Goal: Task Accomplishment & Management: Use online tool/utility

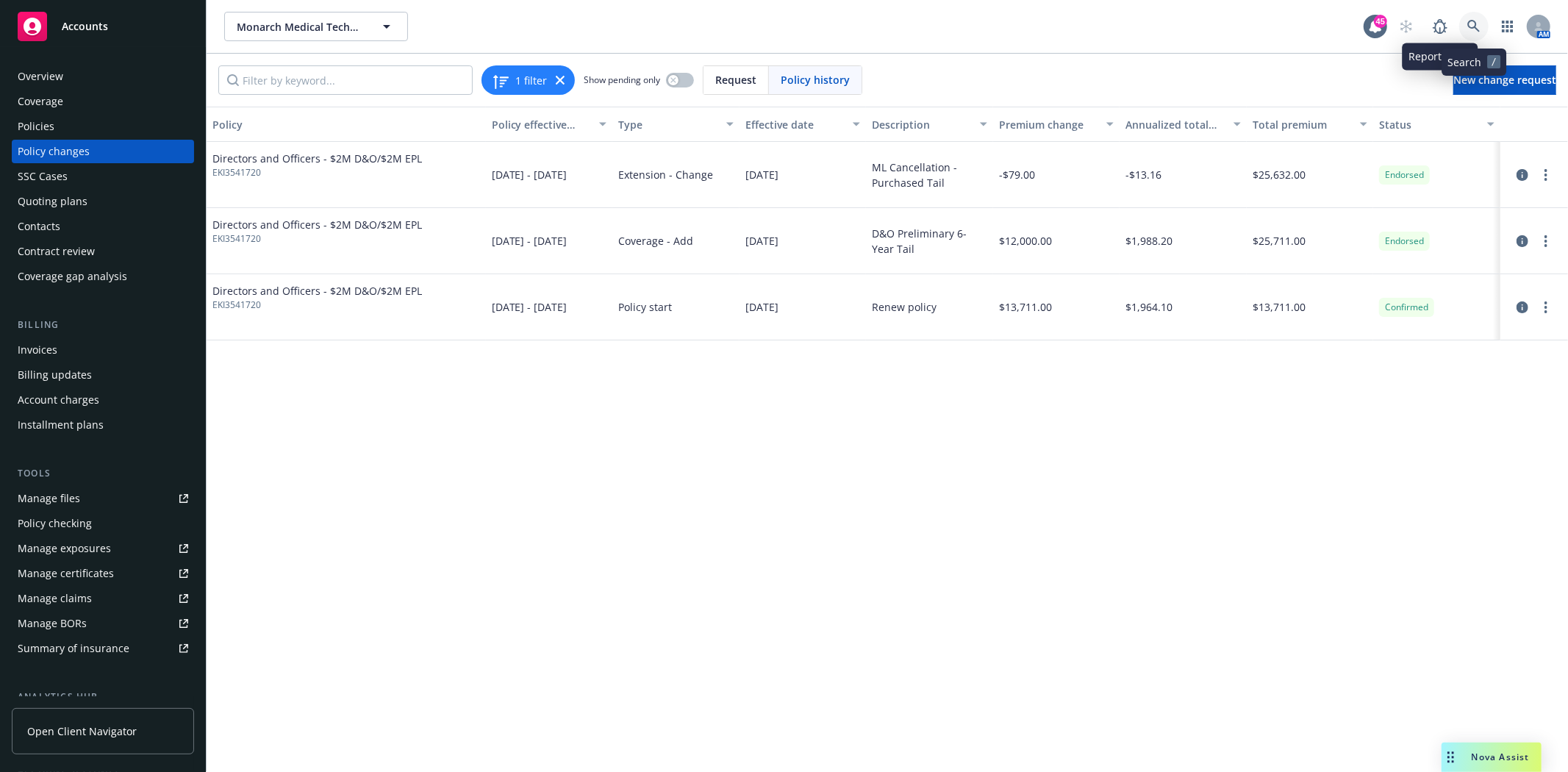
click at [1475, 26] on icon at bounding box center [1473, 26] width 13 height 13
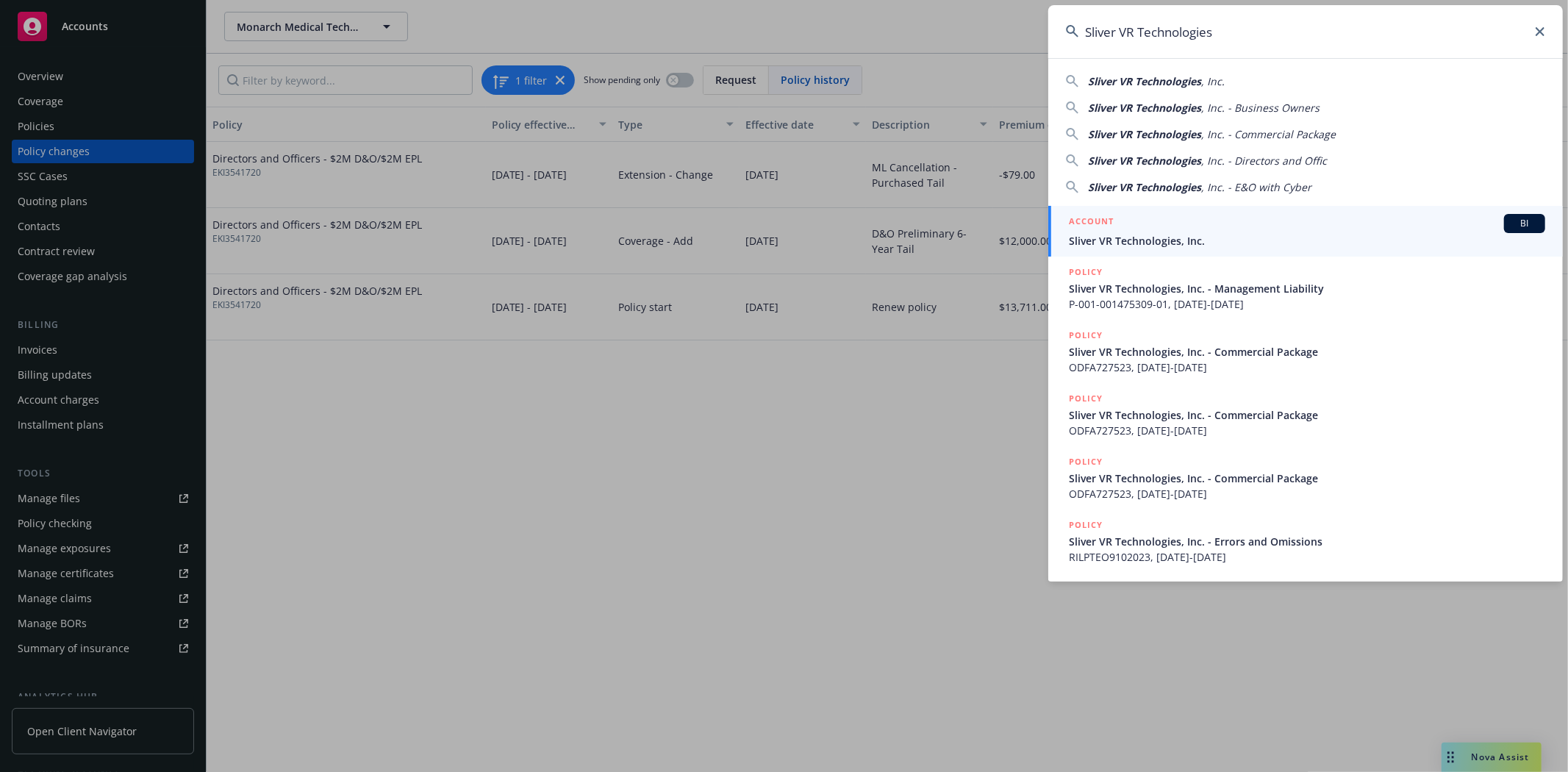
type input "Sliver VR Technologies"
click at [1136, 220] on div "ACCOUNT BI" at bounding box center [1307, 223] width 477 height 19
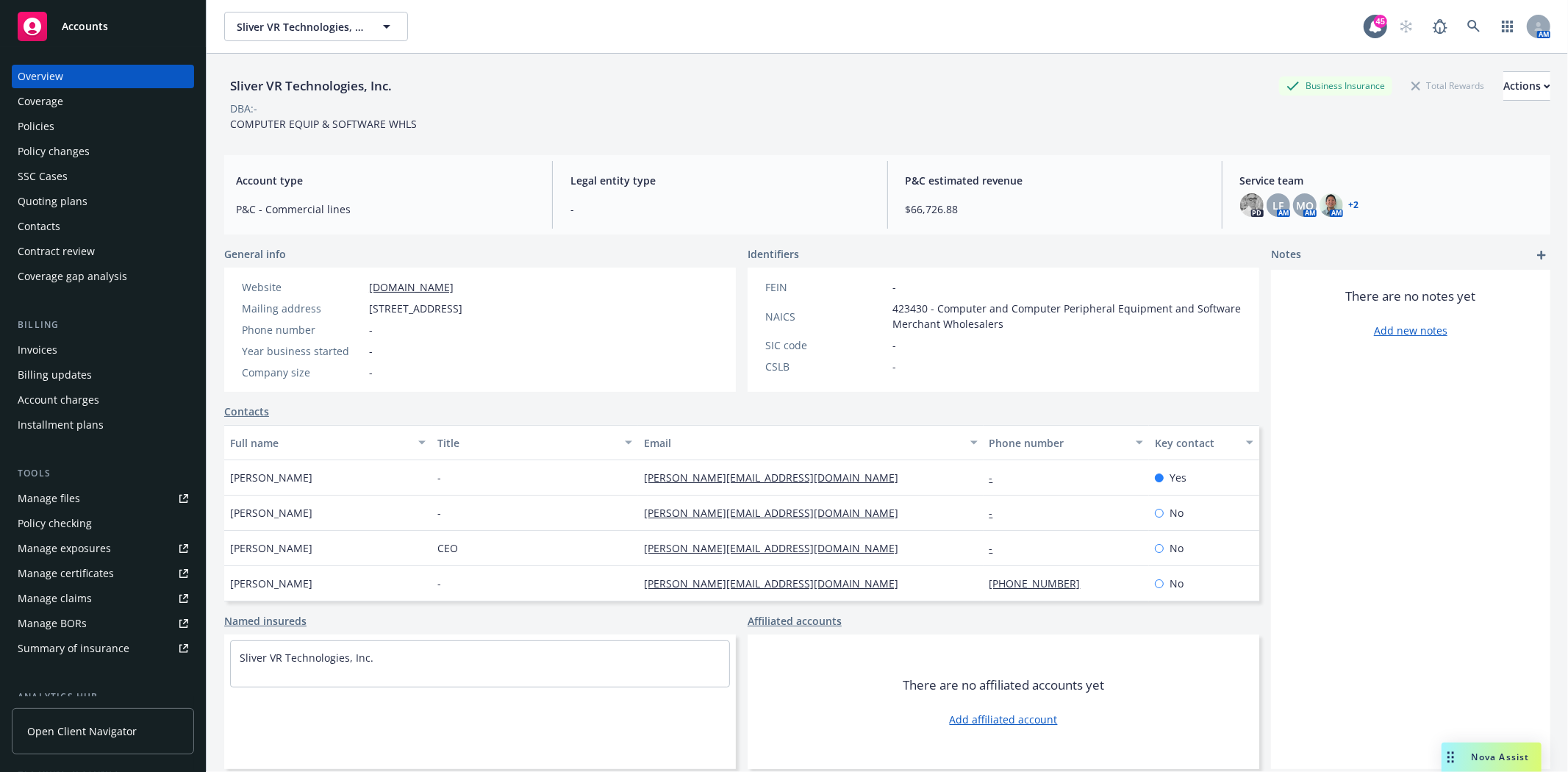
click at [57, 125] on div "Policies" at bounding box center [103, 126] width 171 height 24
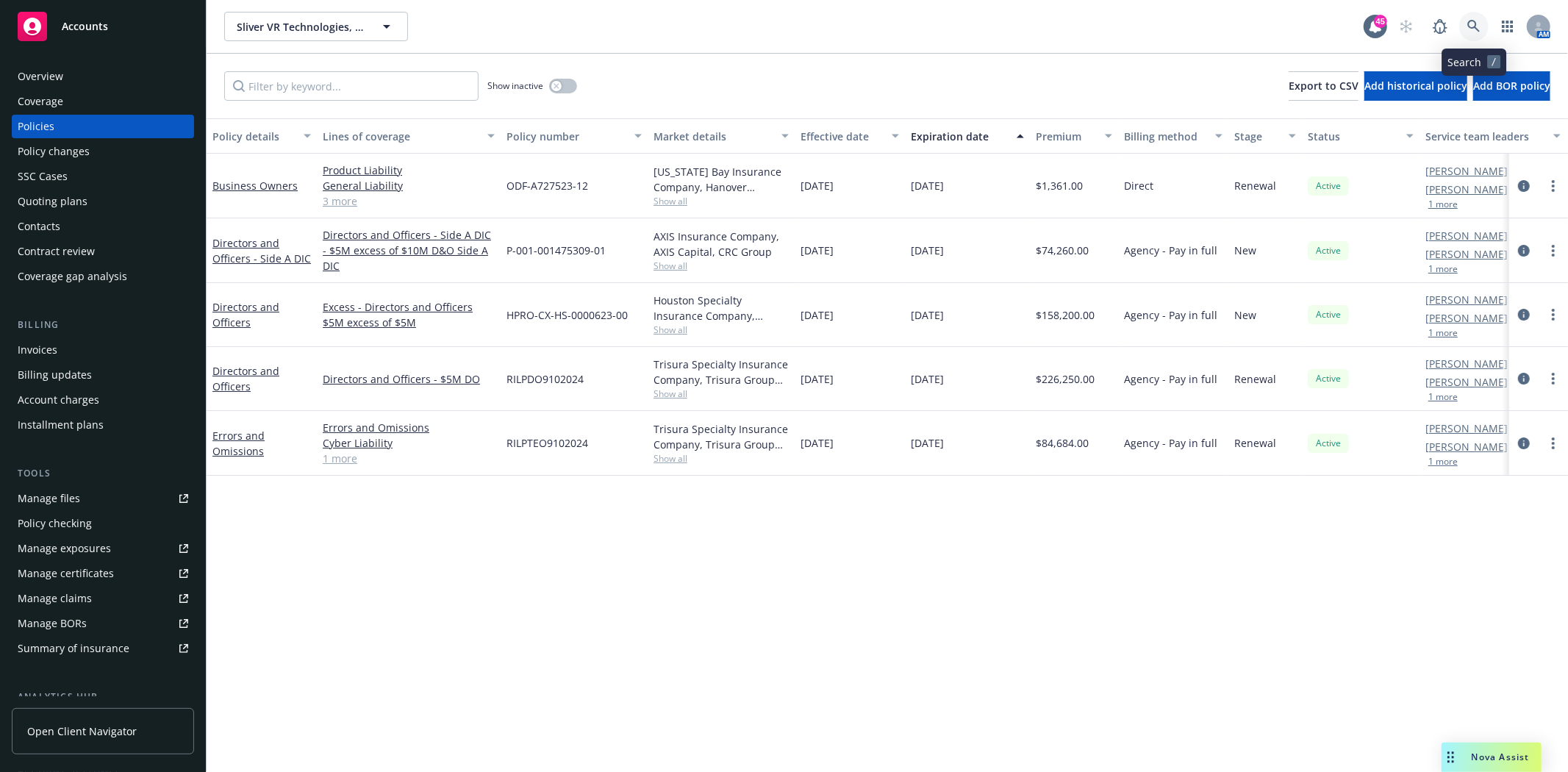
click at [1477, 25] on icon at bounding box center [1473, 26] width 13 height 13
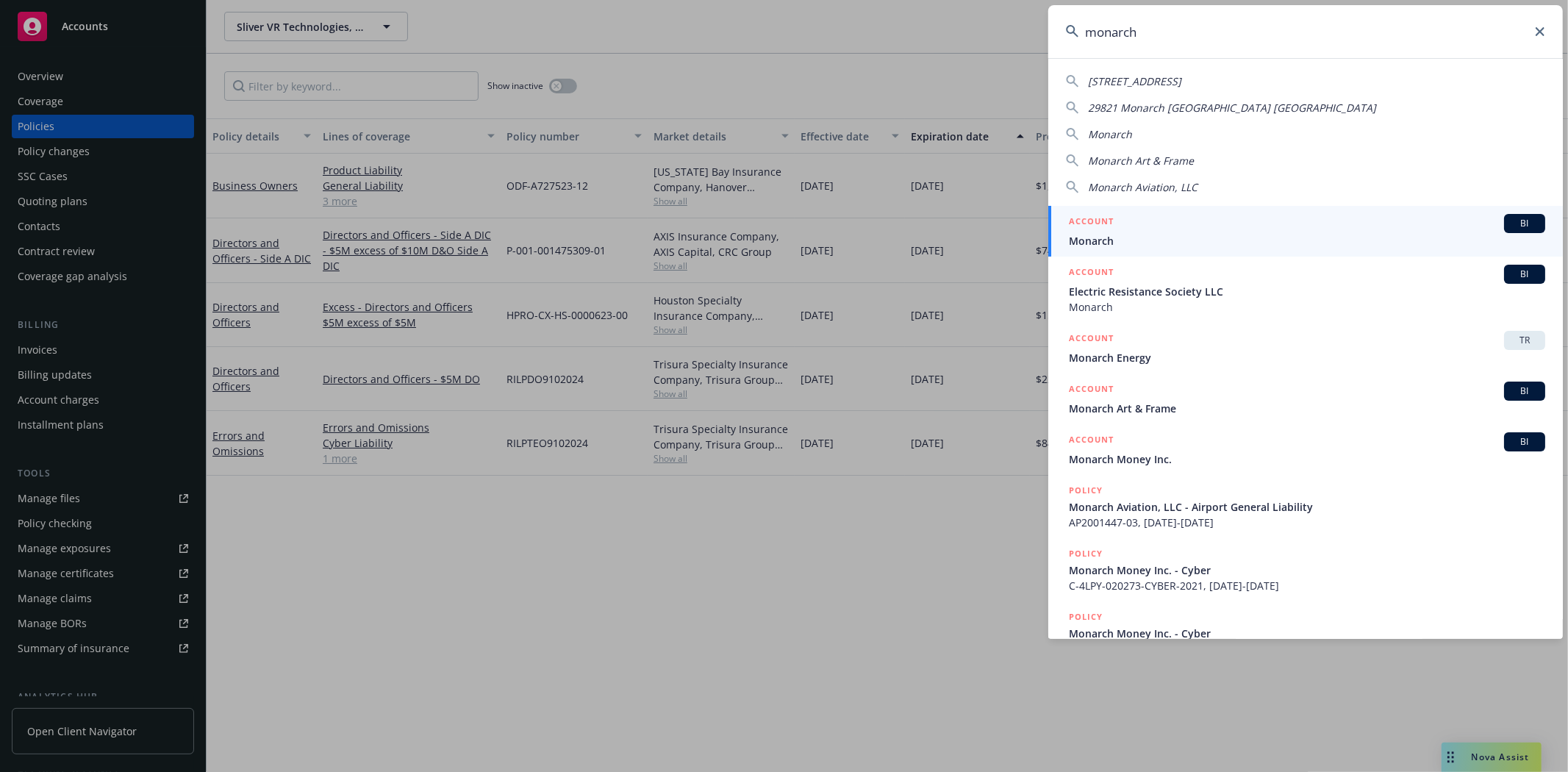
click at [1186, 33] on input "monarch" at bounding box center [1305, 32] width 514 height 53
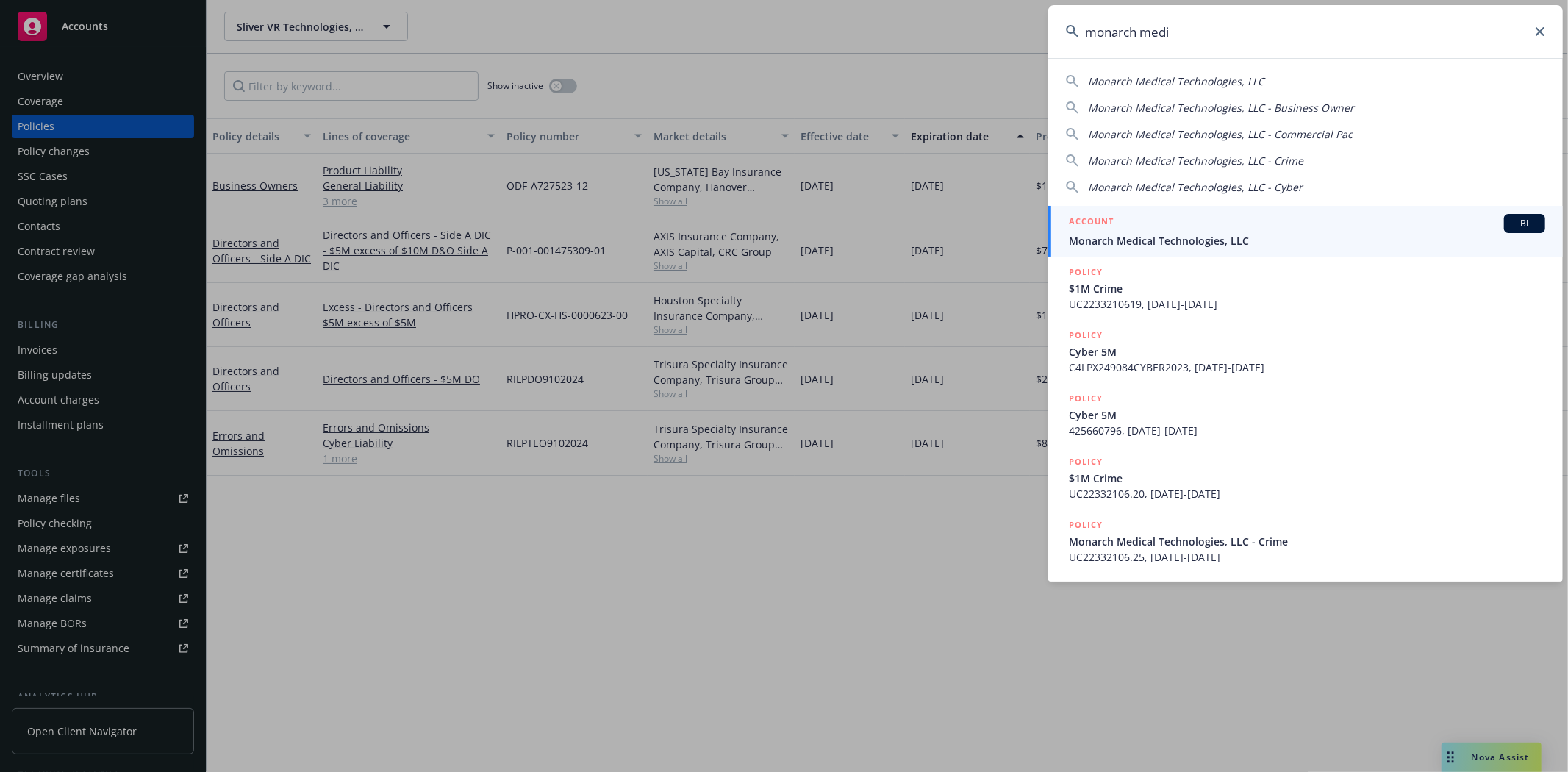
type input "monarch medi"
click at [1127, 246] on span "Monarch Medical Technologies, LLC" at bounding box center [1307, 241] width 477 height 16
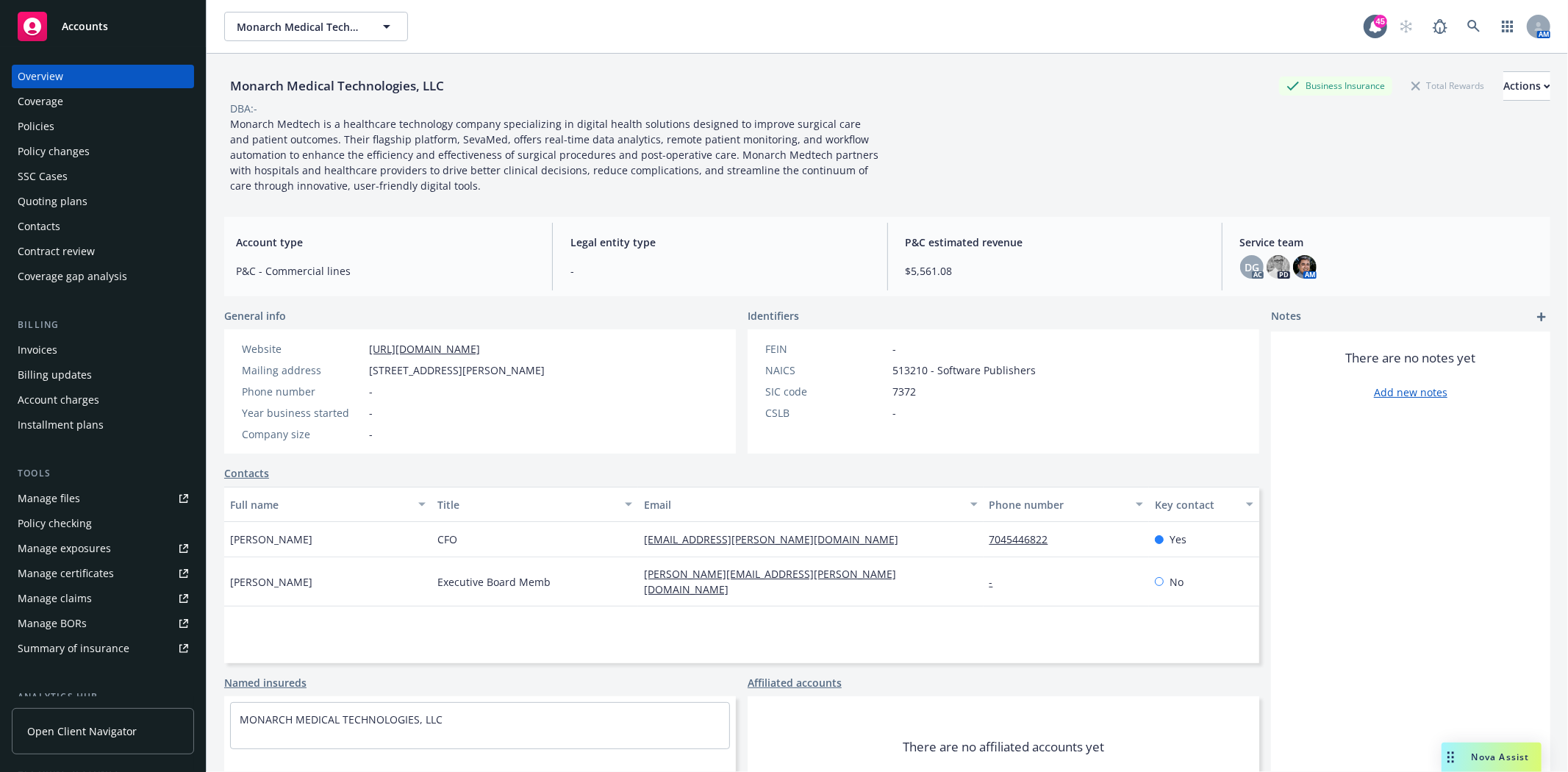
click at [53, 347] on div "Invoices" at bounding box center [37, 350] width 39 height 24
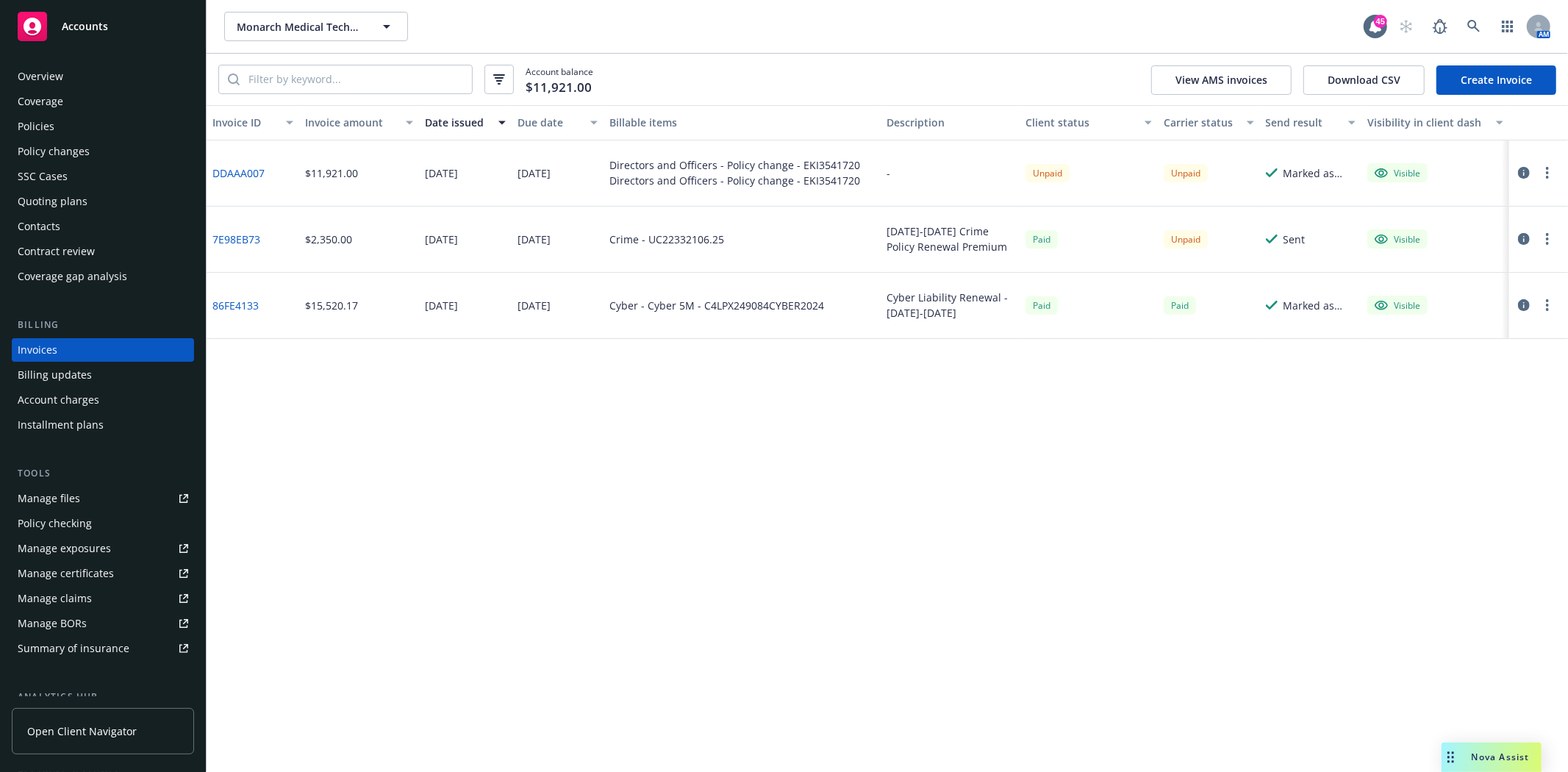
click at [1501, 82] on link "Create Invoice" at bounding box center [1495, 80] width 119 height 30
